Goal: Find specific page/section: Find specific page/section

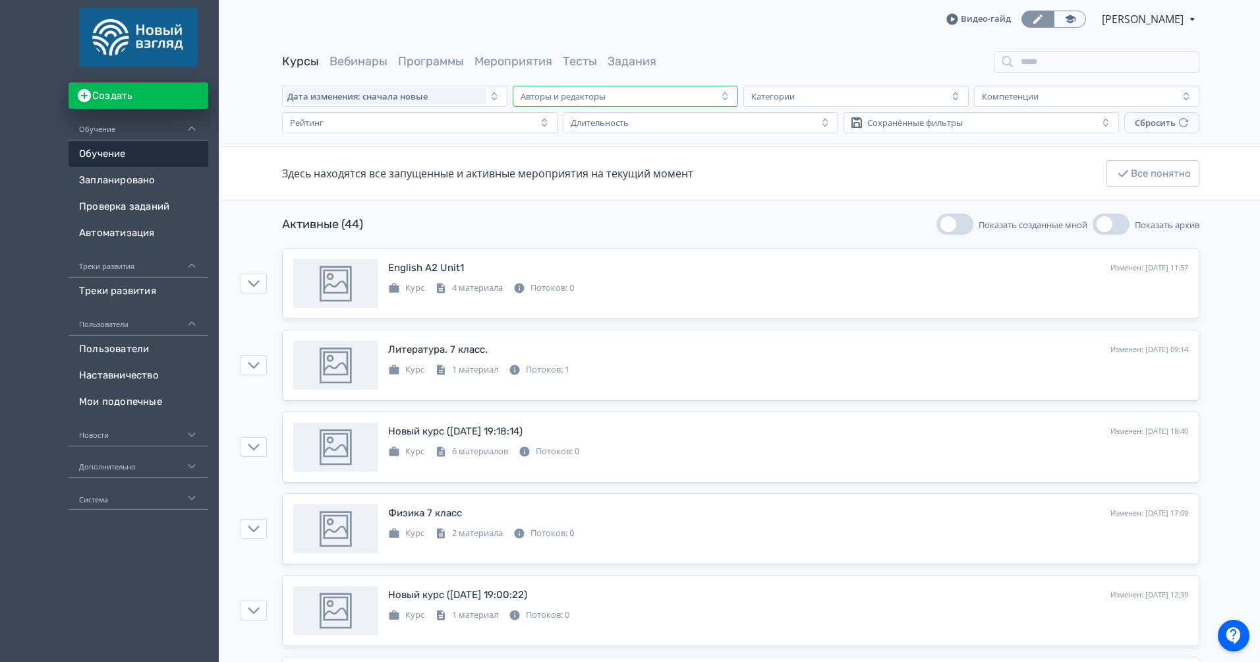
click at [684, 100] on div "Авторы и редакторы" at bounding box center [616, 96] width 202 height 16
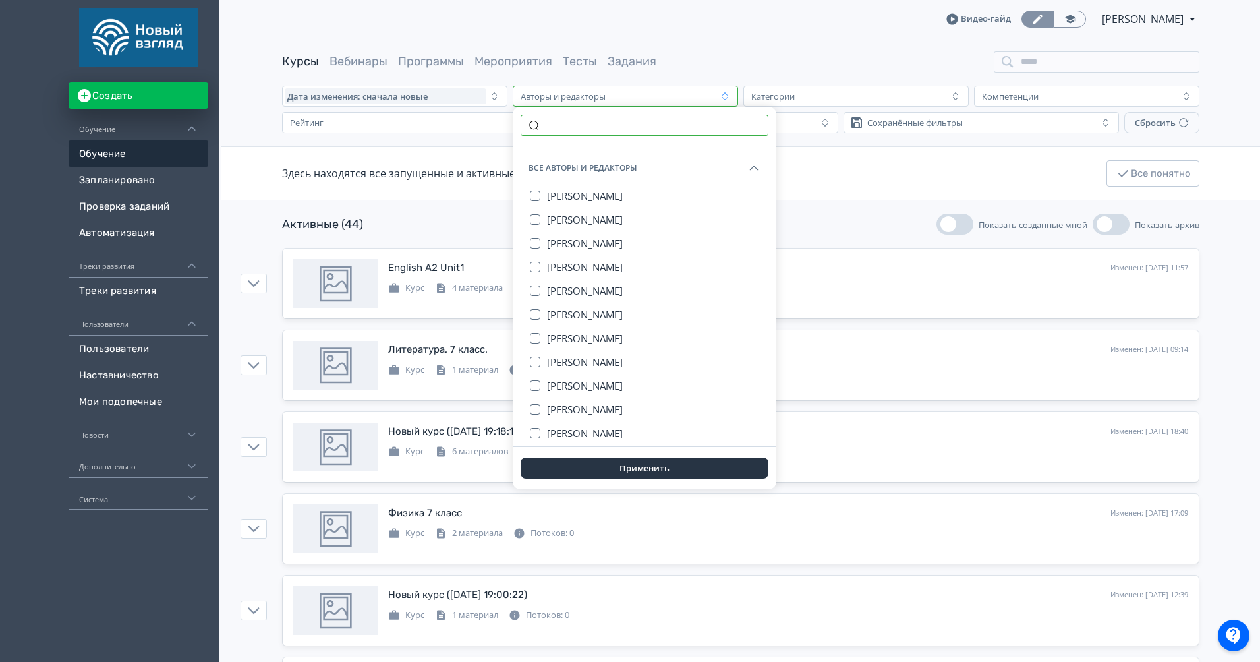
click at [664, 128] on input "text" at bounding box center [645, 125] width 248 height 21
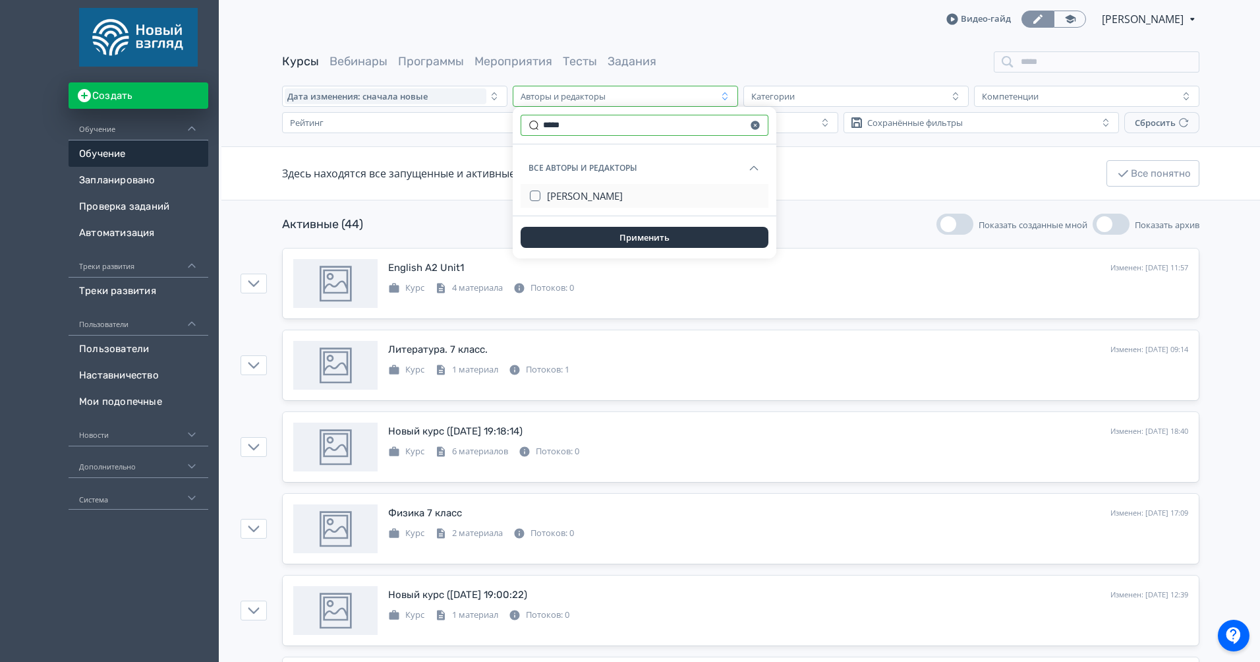
type input "*****"
click at [639, 192] on button "[PERSON_NAME]" at bounding box center [654, 196] width 214 height 24
click at [653, 236] on button "Применить" at bounding box center [645, 237] width 248 height 21
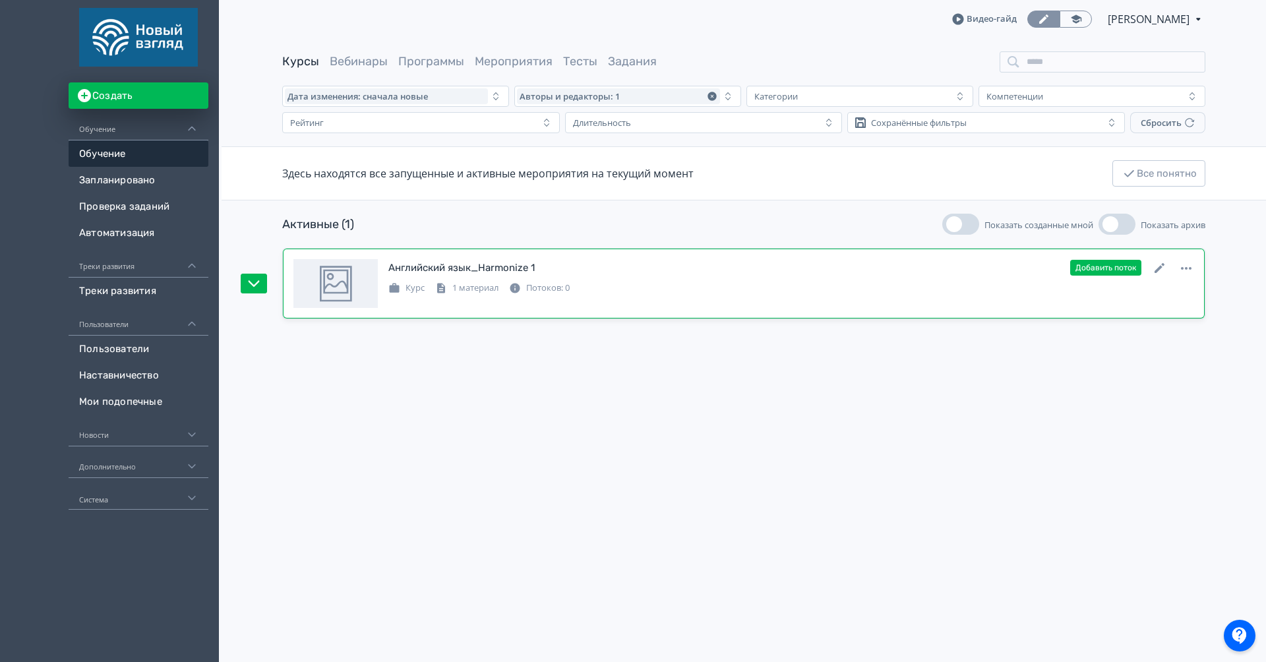
click at [921, 295] on div "Английский язык_Harmonize 1 Изменен: [DATE] 13:09 Добавить поток Курс 1 материа…" at bounding box center [743, 283] width 900 height 49
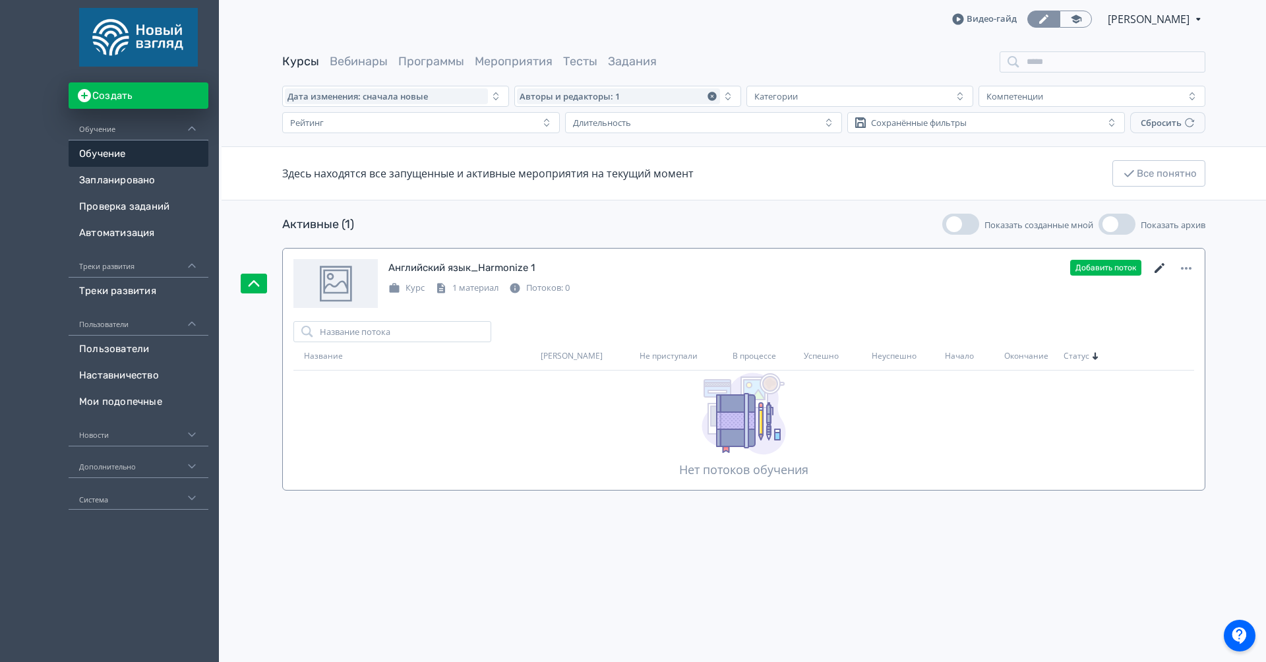
click at [1159, 270] on icon at bounding box center [1160, 268] width 16 height 16
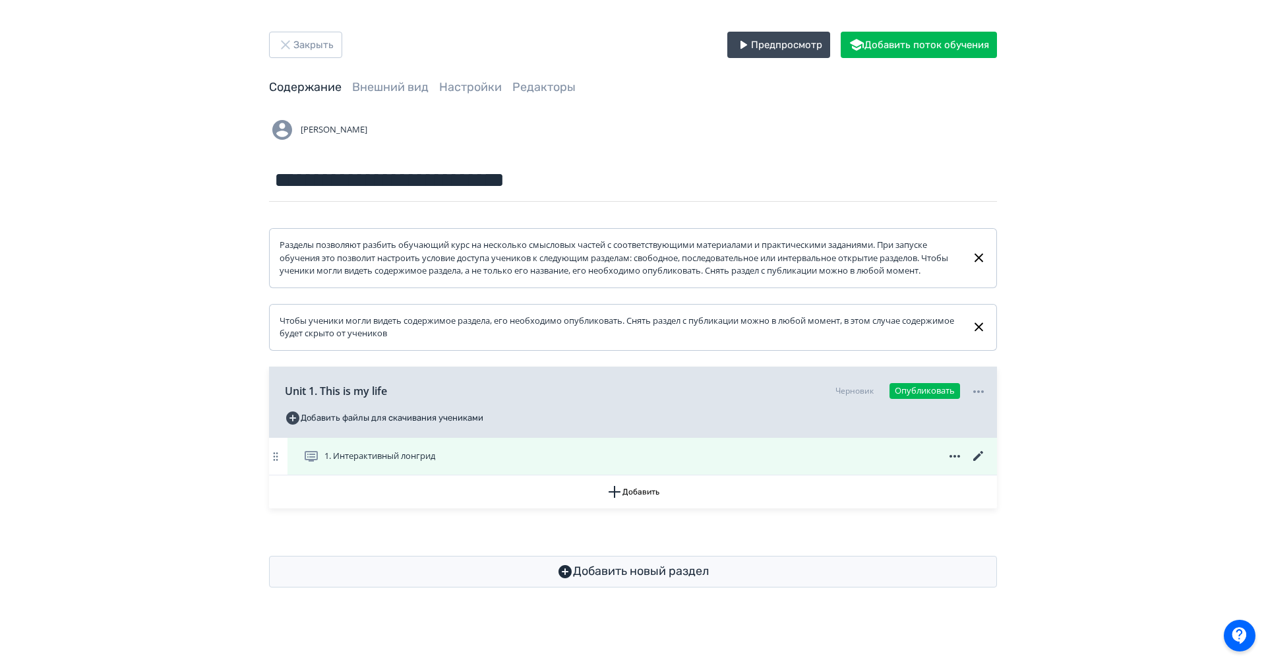
click at [977, 461] on icon at bounding box center [978, 456] width 10 height 10
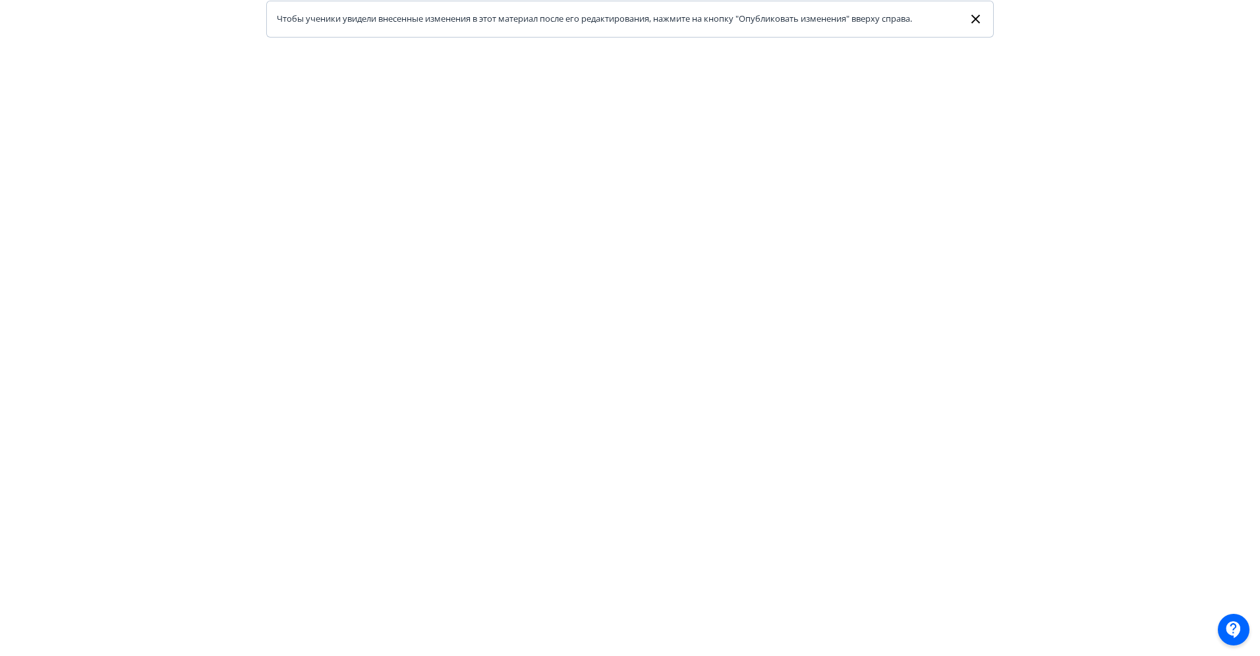
scroll to position [167, 0]
click at [980, 15] on icon at bounding box center [975, 19] width 15 height 16
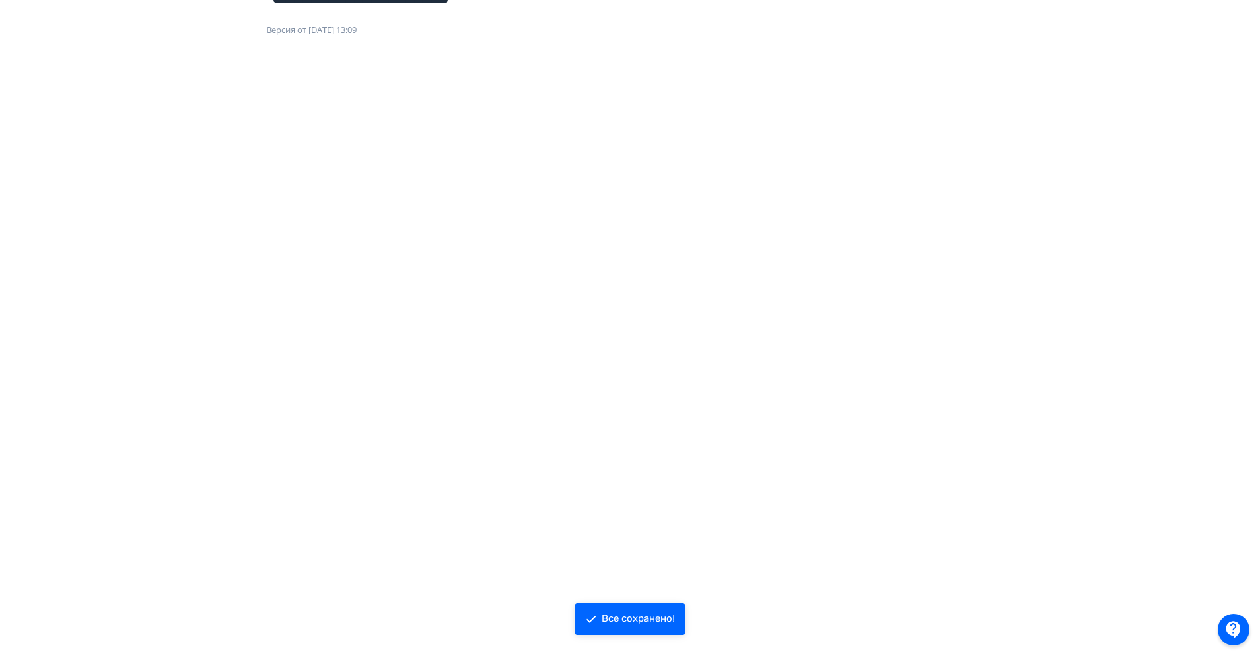
scroll to position [0, 0]
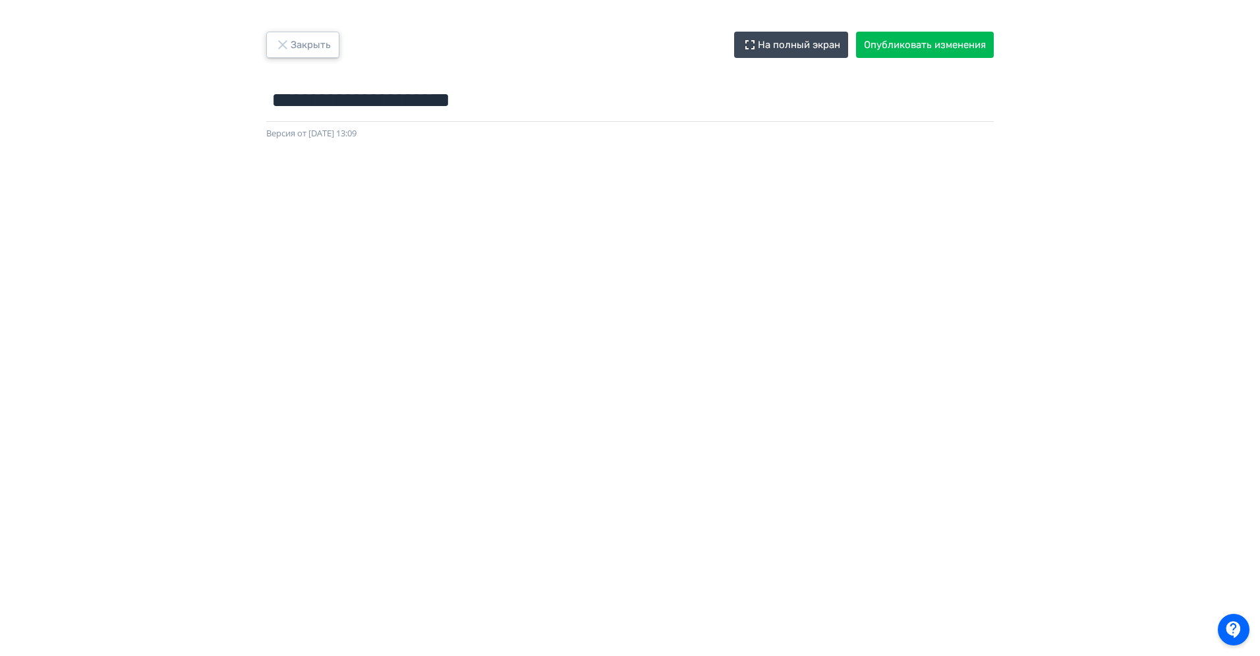
click at [297, 42] on button "Закрыть" at bounding box center [302, 45] width 73 height 26
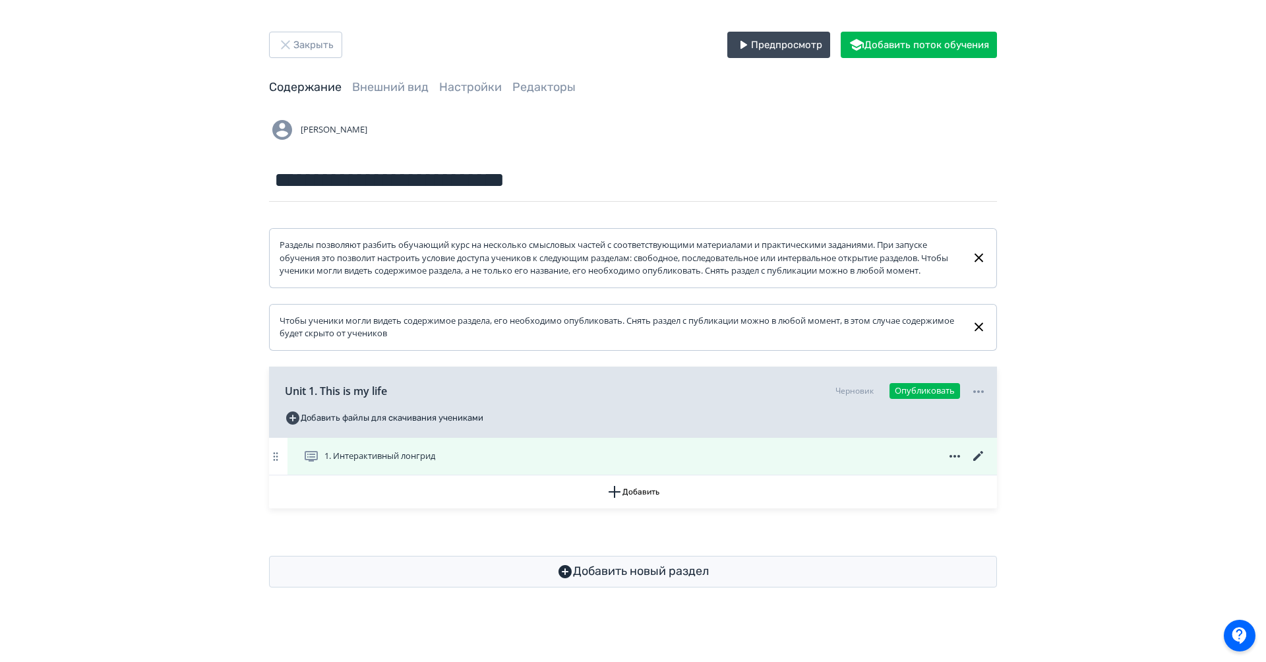
click at [979, 464] on icon at bounding box center [978, 456] width 16 height 16
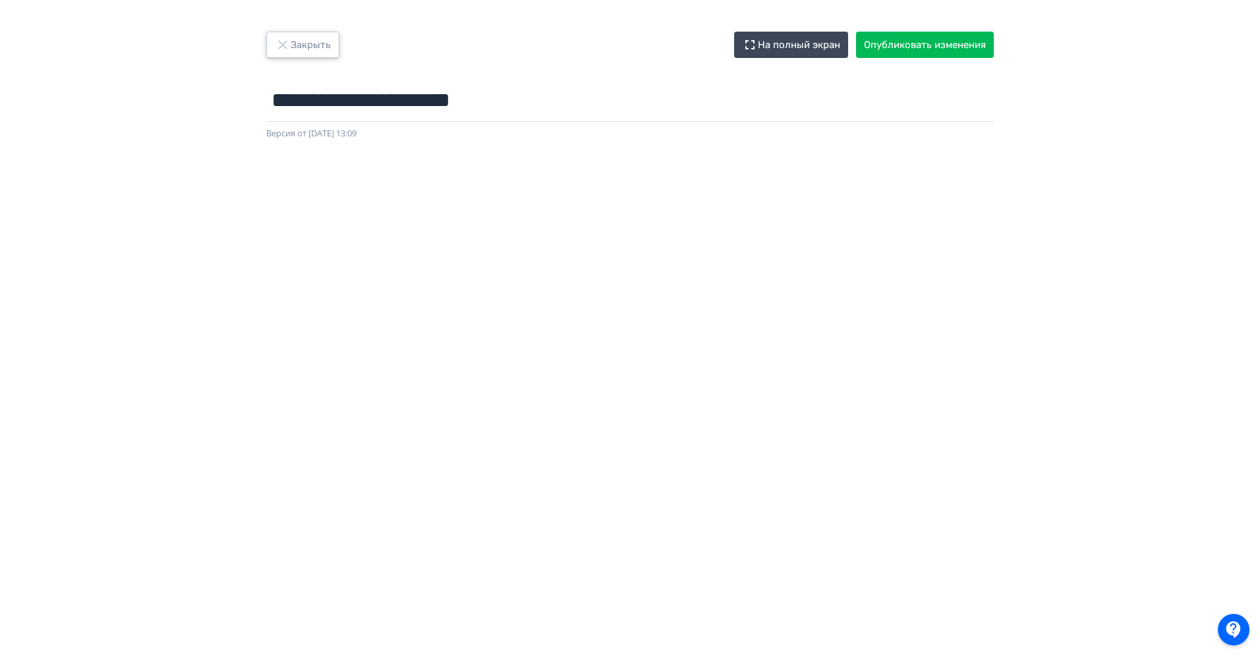
click at [297, 49] on button "Закрыть" at bounding box center [302, 45] width 73 height 26
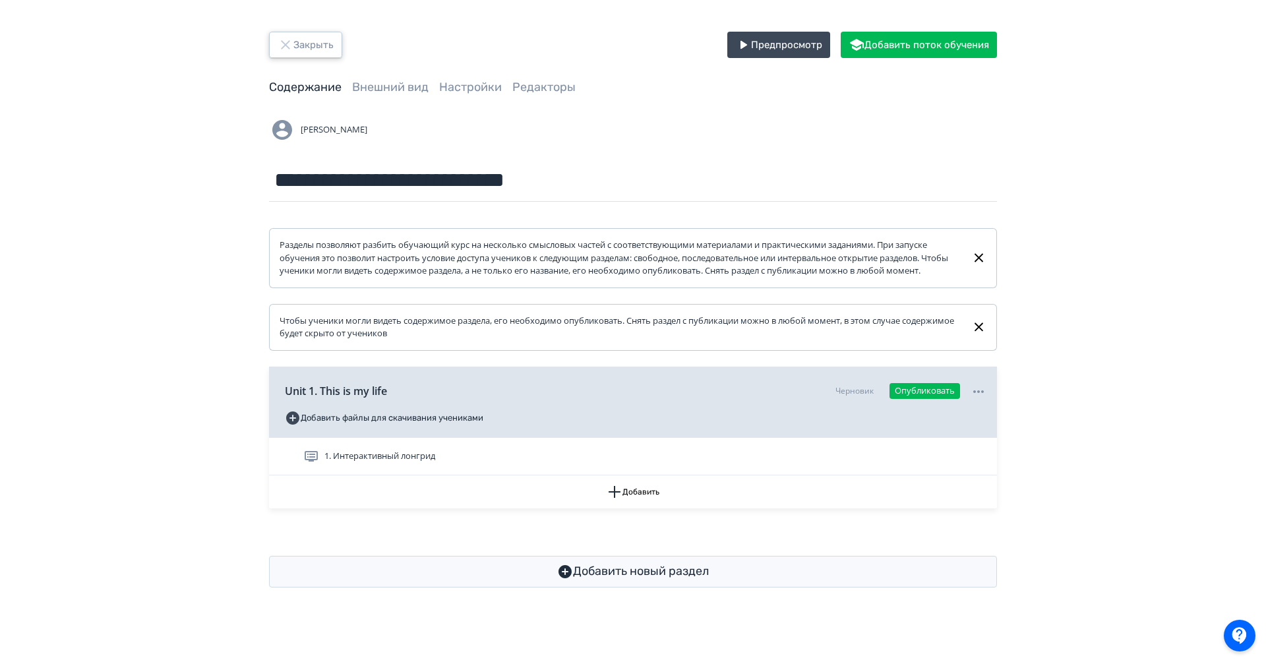
click at [307, 44] on button "Закрыть" at bounding box center [305, 45] width 73 height 26
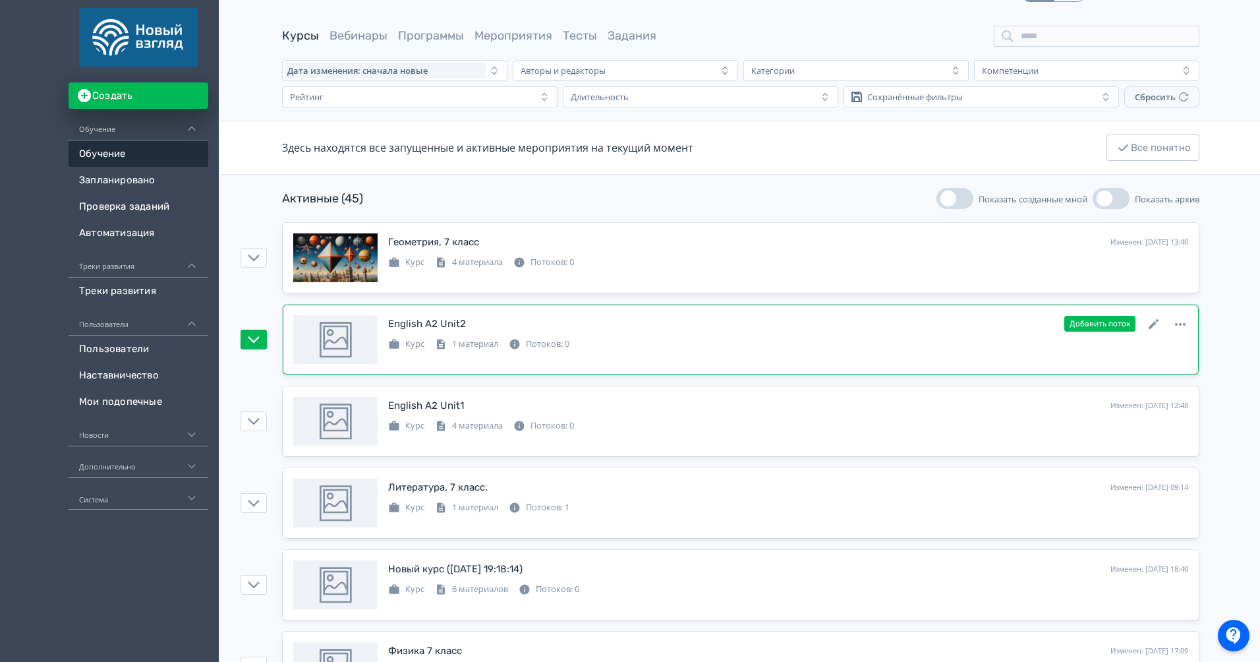
scroll to position [28, 0]
click at [1153, 320] on icon at bounding box center [1154, 322] width 10 height 10
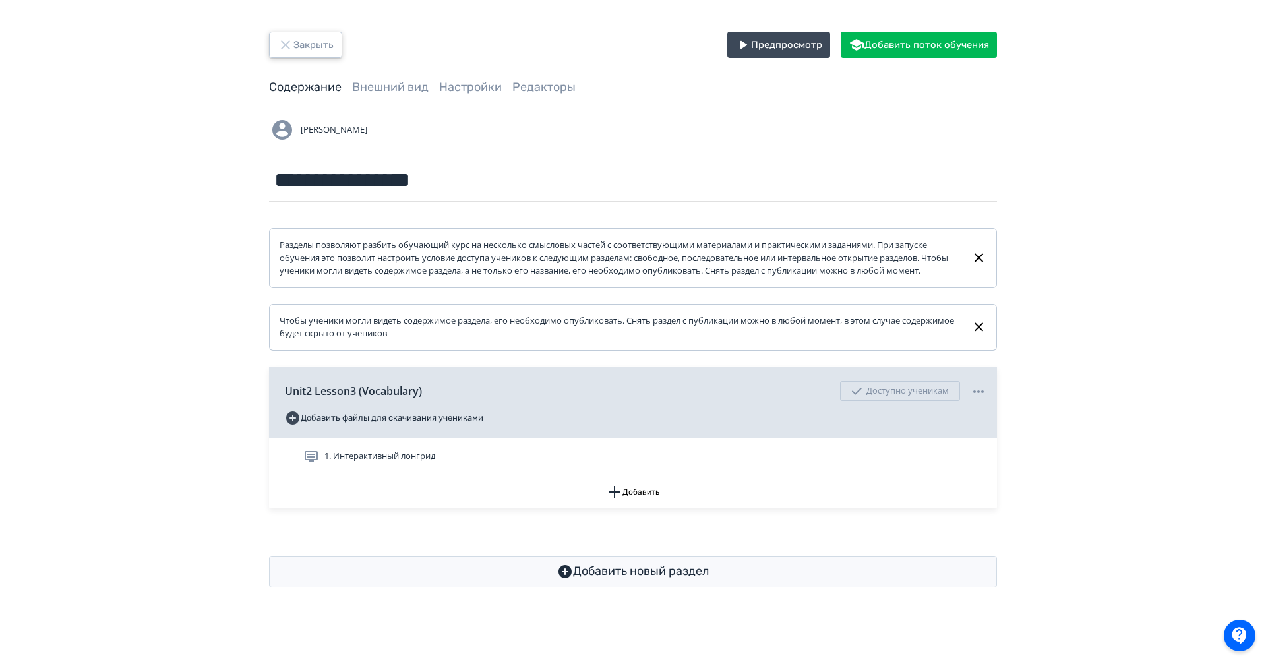
click at [314, 40] on button "Закрыть" at bounding box center [305, 45] width 73 height 26
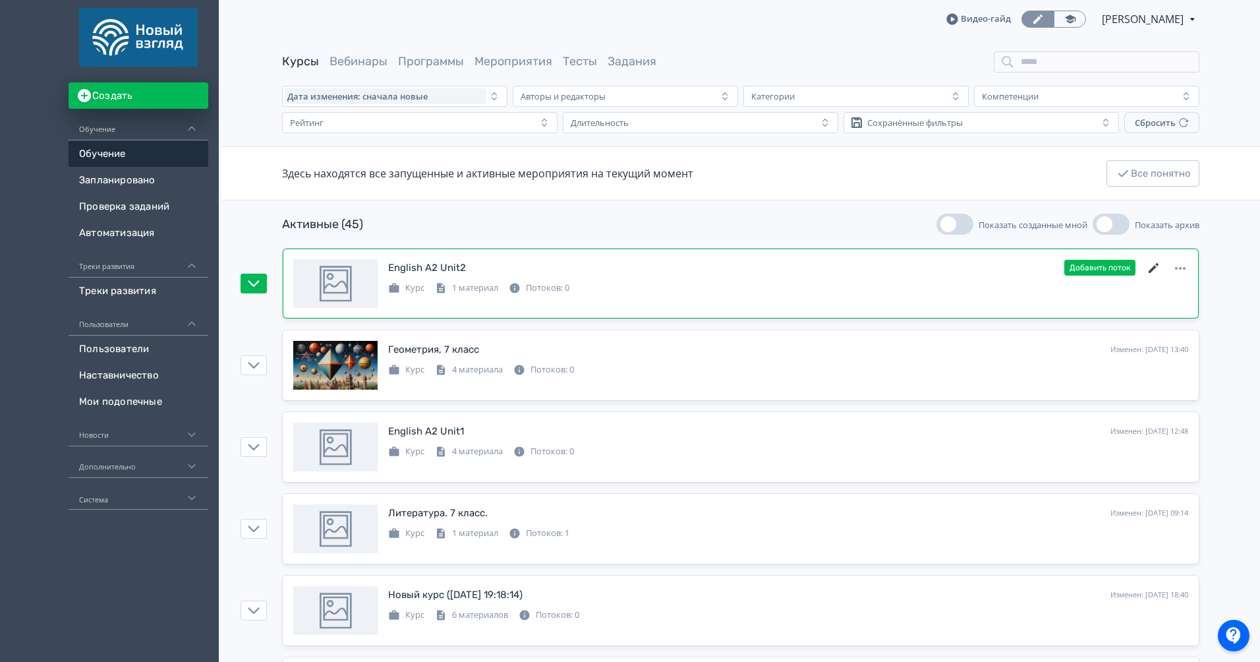
click at [1157, 269] on icon at bounding box center [1154, 268] width 16 height 16
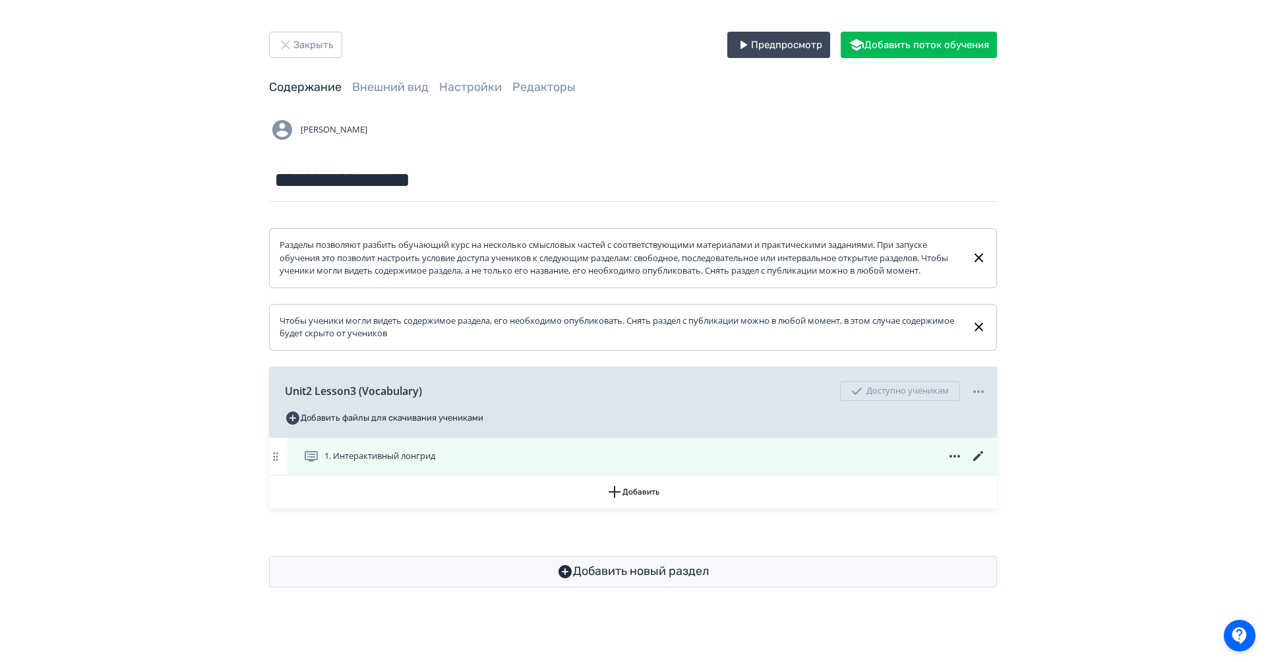
click at [976, 464] on icon at bounding box center [978, 456] width 16 height 16
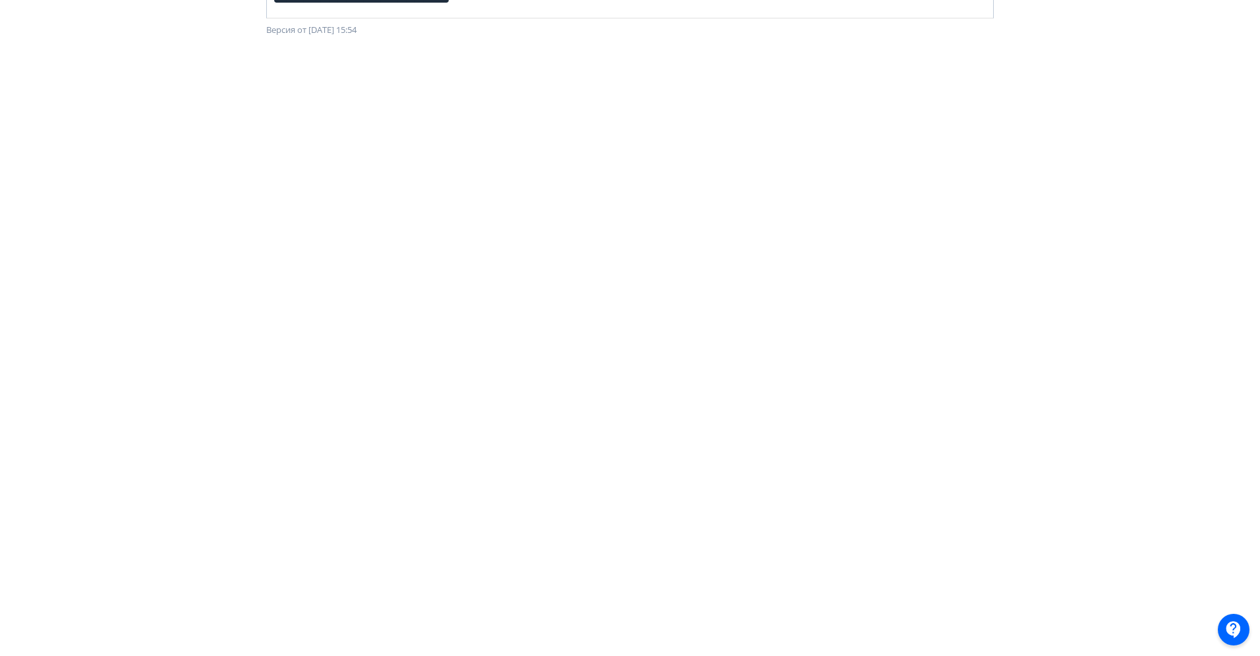
scroll to position [103, 0]
